Goal: Navigation & Orientation: Find specific page/section

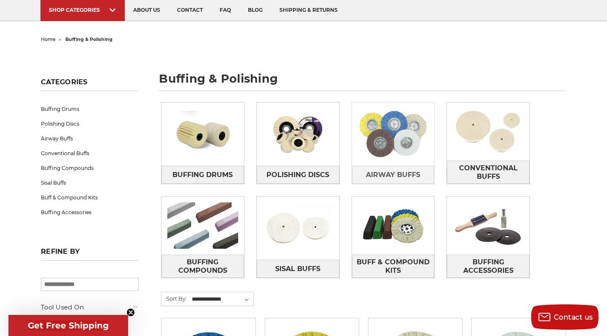
click at [396, 128] on img at bounding box center [393, 134] width 83 height 58
